Goal: Find contact information: Find contact information

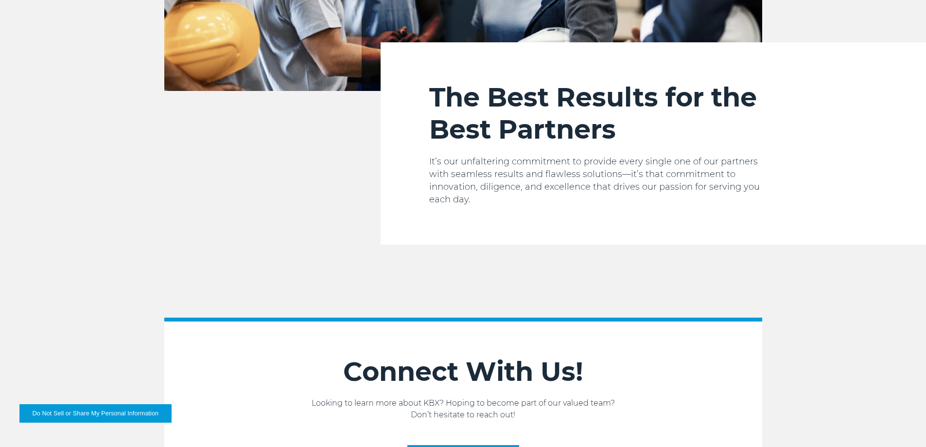
scroll to position [1555, 0]
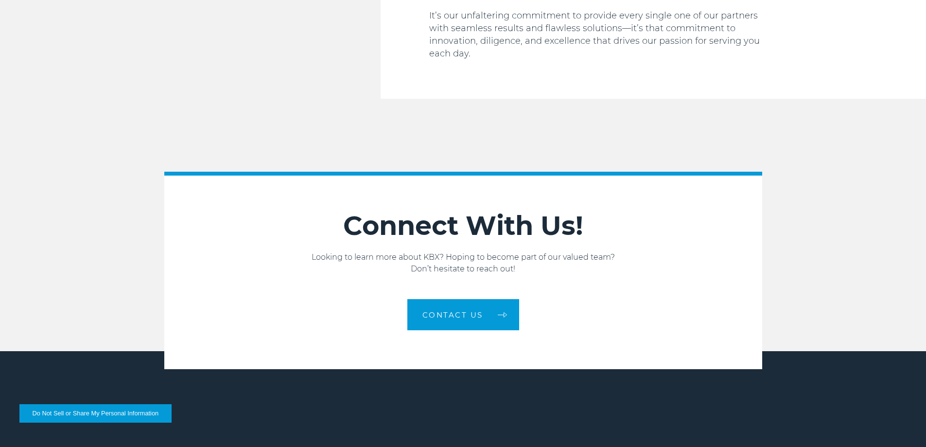
click at [299, 446] on link "Logistics" at bounding box center [296, 452] width 31 height 9
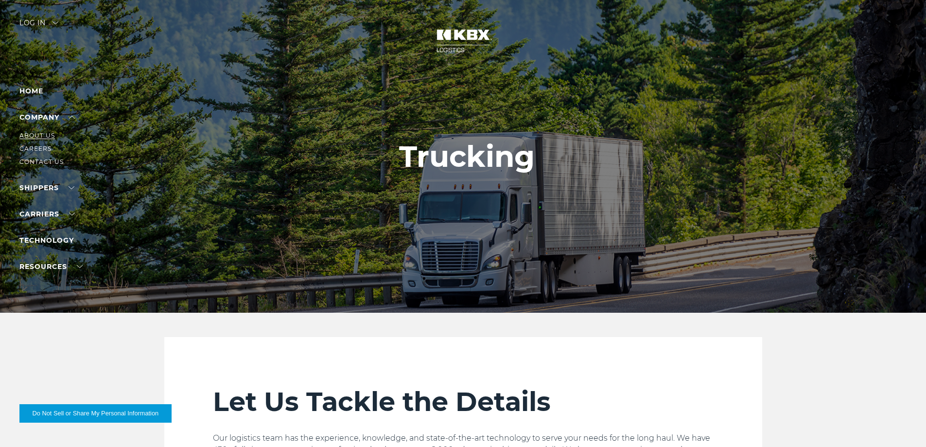
click at [38, 136] on link "About Us" at bounding box center [36, 135] width 35 height 7
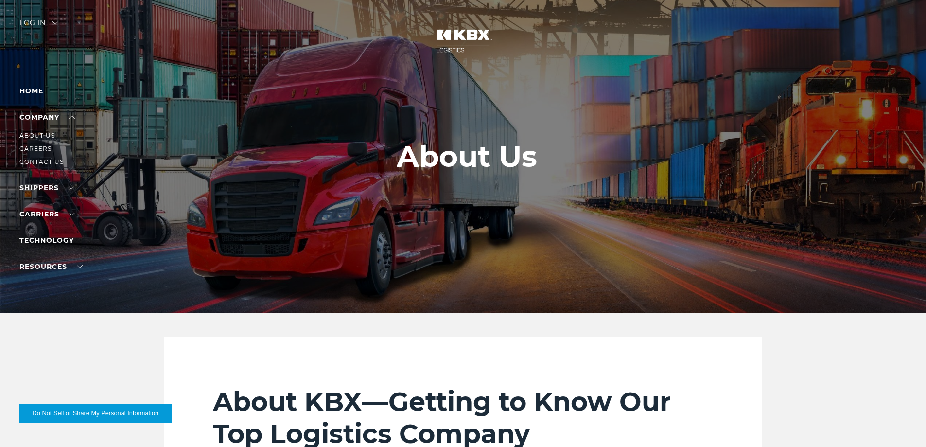
click at [45, 161] on link "Contact Us" at bounding box center [41, 161] width 44 height 7
